Goal: Task Accomplishment & Management: Use online tool/utility

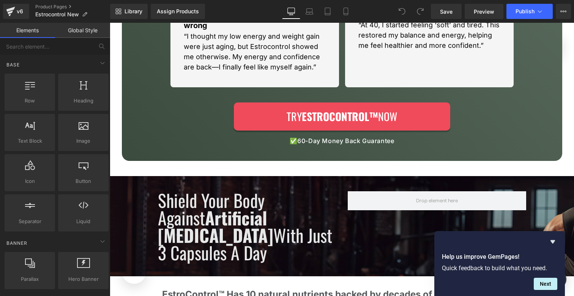
scroll to position [529, 0]
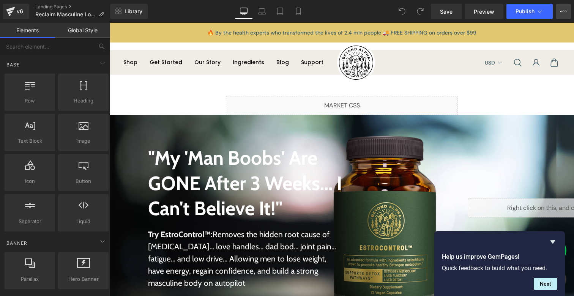
click at [563, 13] on icon at bounding box center [563, 11] width 6 height 6
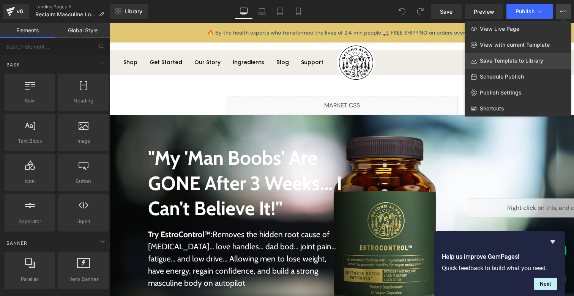
click at [538, 62] on span "Save Template to Library" at bounding box center [511, 60] width 63 height 7
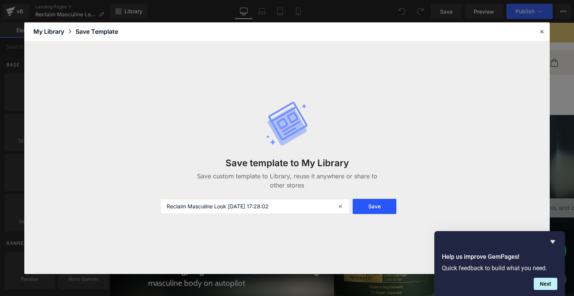
click at [385, 207] on button "Save" at bounding box center [375, 206] width 44 height 15
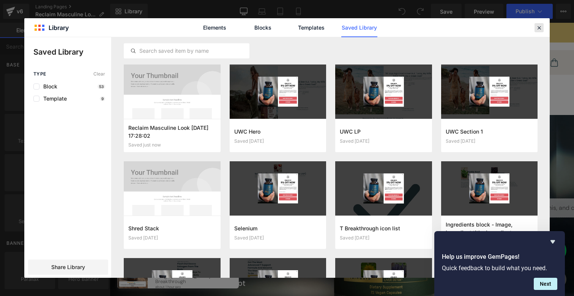
click at [542, 29] on icon at bounding box center [539, 27] width 7 height 7
